Goal: Task Accomplishment & Management: Use online tool/utility

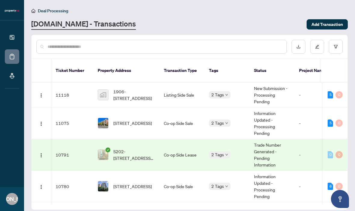
scroll to position [0, 0]
drag, startPoint x: 199, startPoint y: 61, endPoint x: 165, endPoint y: 62, distance: 34.3
click at [188, 62] on div "Ticket Number Property Address Transaction Type Tags Status Project Name MLS # …" at bounding box center [190, 122] width 316 height 174
click at [135, 21] on div "[DOMAIN_NAME] - Transactions" at bounding box center [167, 24] width 272 height 11
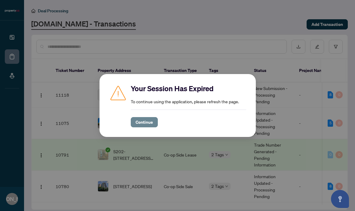
click at [142, 123] on span "Continue" at bounding box center [144, 122] width 17 height 10
